Goal: Information Seeking & Learning: Learn about a topic

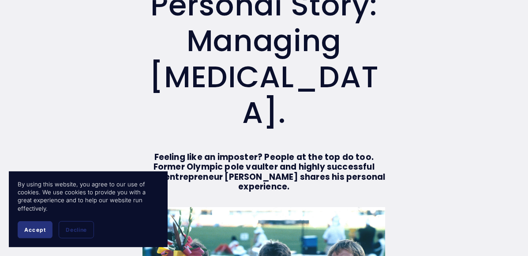
scroll to position [95, 0]
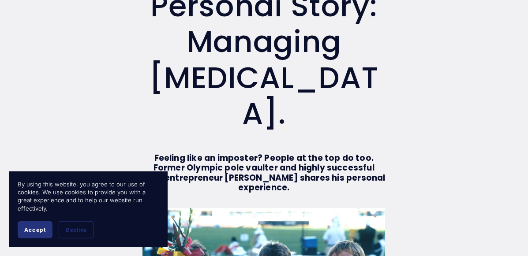
click at [248, 165] on strong "Feeling like an imposter? People at the top do too. Former Olympic pole vaulter…" at bounding box center [264, 172] width 245 height 41
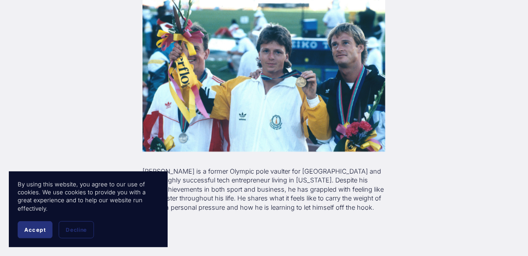
scroll to position [315, 0]
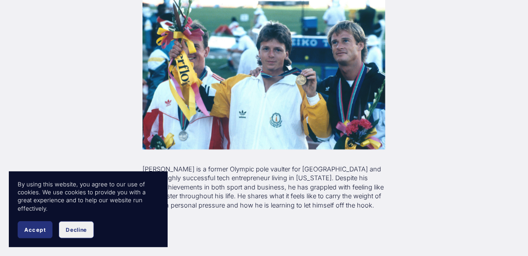
click at [85, 230] on span "Decline" at bounding box center [76, 230] width 21 height 7
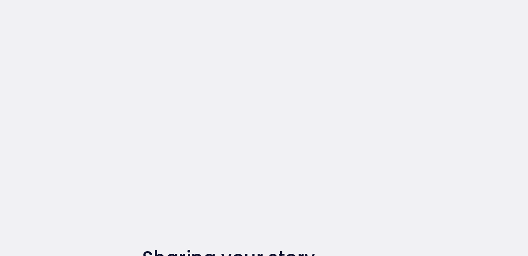
scroll to position [1268, 0]
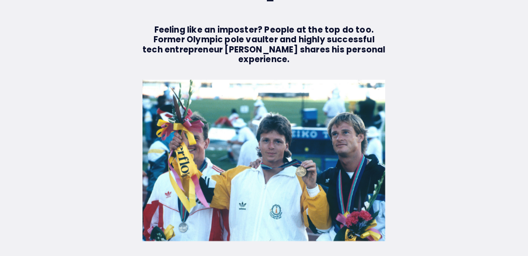
scroll to position [224, 0]
